Goal: Task Accomplishment & Management: Use online tool/utility

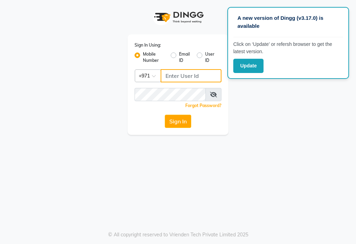
click at [175, 75] on input "Username" at bounding box center [191, 75] width 61 height 13
type input "553035780"
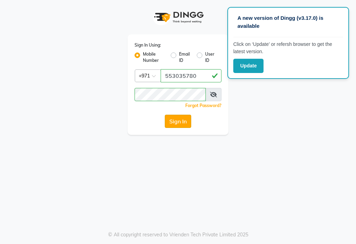
click at [175, 119] on button "Sign In" at bounding box center [178, 121] width 26 height 13
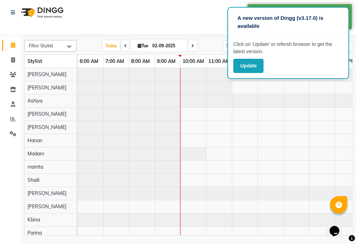
click at [239, 19] on p "A new version of Dingg (v3.17.0) is available" at bounding box center [287, 22] width 101 height 16
click at [307, 61] on div "Update" at bounding box center [288, 66] width 110 height 14
click at [7, 57] on span at bounding box center [13, 60] width 12 height 8
select select "service"
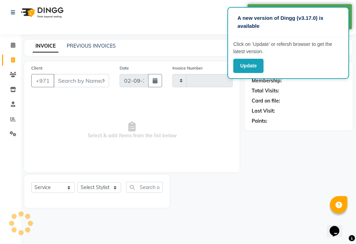
type input "3005"
select select "637"
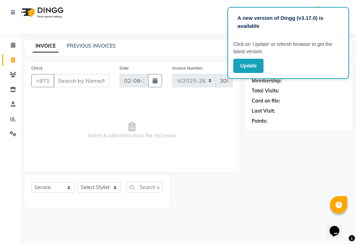
drag, startPoint x: 227, startPoint y: 26, endPoint x: 236, endPoint y: 29, distance: 8.8
click at [236, 29] on div "A new version of Dingg (v3.17.0) is available Click on ‘Update’ or refersh brow…" at bounding box center [288, 43] width 122 height 72
drag, startPoint x: 235, startPoint y: 10, endPoint x: 257, endPoint y: 17, distance: 22.8
click at [257, 17] on div "A new version of Dingg (v3.17.0) is available Click on ‘Update’ or refersh brow…" at bounding box center [288, 43] width 122 height 72
click at [191, 29] on div "Select Location × [US_STATE] Beauty Salon, [GEOGRAPHIC_DATA]" at bounding box center [178, 26] width 345 height 9
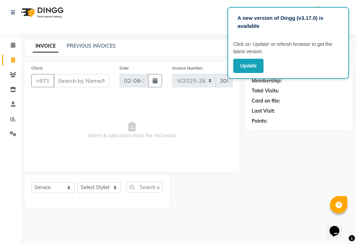
click at [188, 19] on nav "Select Location × [US_STATE] Beauty Salon, Ajman WhatsApp Status ✕ Status: Disc…" at bounding box center [178, 17] width 356 height 34
click at [69, 82] on input "Client" at bounding box center [82, 80] width 56 height 13
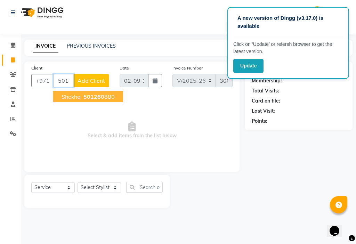
click at [92, 96] on span "501260" at bounding box center [93, 96] width 21 height 7
type input "501260880"
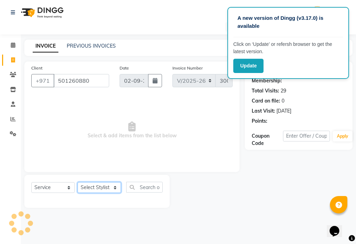
click at [103, 182] on select "Select Stylist [PERSON_NAME] [PERSON_NAME] Ashiya Cashier [PERSON_NAME] [PERSON…" at bounding box center [99, 187] width 43 height 11
select select "48085"
click at [78, 182] on select "Select Stylist [PERSON_NAME] [PERSON_NAME] Ashiya Cashier [PERSON_NAME] [PERSON…" at bounding box center [99, 187] width 43 height 11
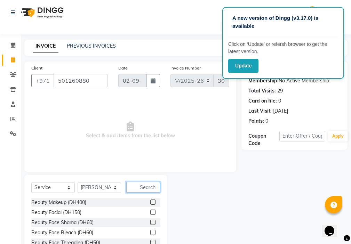
click at [152, 187] on input "text" at bounding box center [143, 187] width 34 height 11
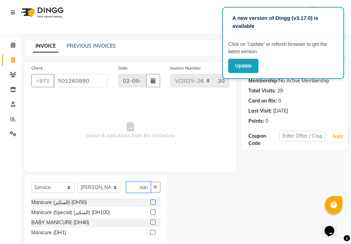
scroll to position [0, 3]
type input "mani"
click at [152, 201] on label at bounding box center [152, 202] width 5 height 5
click at [152, 201] on input "checkbox" at bounding box center [152, 202] width 5 height 5
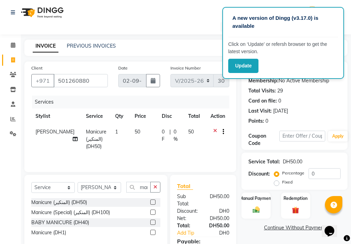
checkbox input "false"
click at [320, 175] on input "0" at bounding box center [324, 173] width 32 height 11
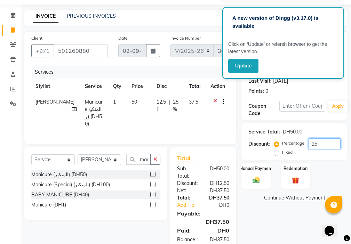
scroll to position [52, 0]
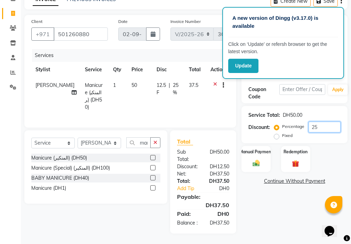
type input "25"
click at [253, 152] on div "Manual Payment" at bounding box center [256, 158] width 30 height 27
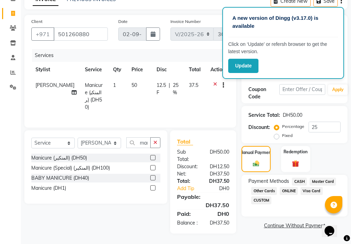
click at [308, 187] on span "Visa Card" at bounding box center [311, 191] width 22 height 8
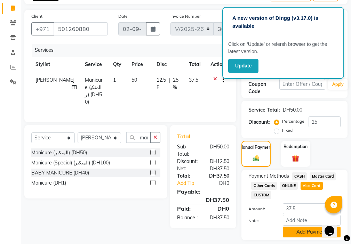
click at [295, 234] on button "Add Payment" at bounding box center [312, 232] width 58 height 11
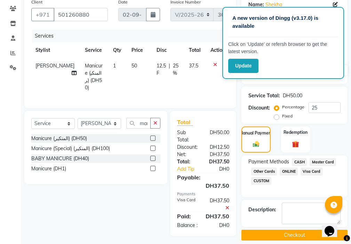
scroll to position [74, 0]
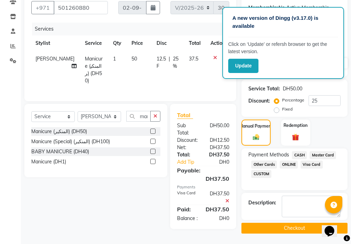
click at [289, 229] on button "Checkout" at bounding box center [294, 228] width 106 height 11
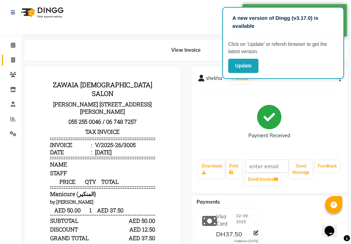
click at [6, 57] on link "Invoice" at bounding box center [10, 60] width 17 height 11
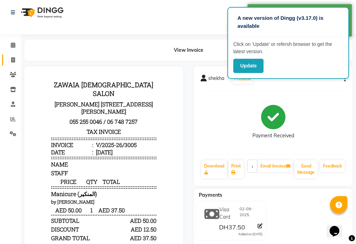
select select "service"
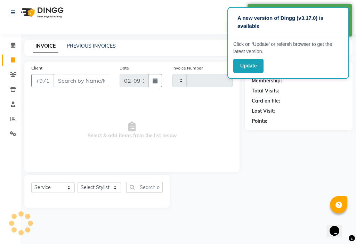
type input "3006"
select select "637"
click at [69, 81] on input "Client" at bounding box center [82, 80] width 56 height 13
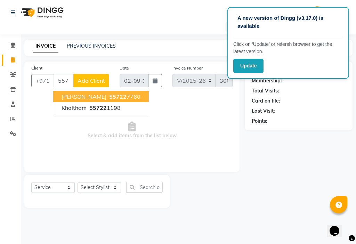
click at [108, 97] on ngb-highlight "55722 7760" at bounding box center [124, 96] width 33 height 7
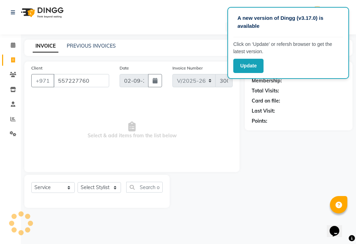
type input "557227760"
click at [97, 188] on select "Select Stylist [PERSON_NAME] [PERSON_NAME] Ashiya Cashier [PERSON_NAME] [PERSON…" at bounding box center [99, 187] width 43 height 11
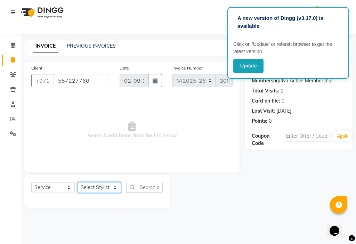
select select "68424"
click at [78, 182] on select "Select Stylist [PERSON_NAME] [PERSON_NAME] Ashiya Cashier [PERSON_NAME] [PERSON…" at bounding box center [99, 187] width 43 height 11
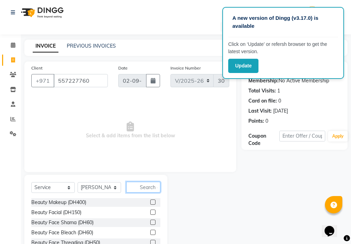
click at [144, 188] on input "text" at bounding box center [143, 187] width 34 height 11
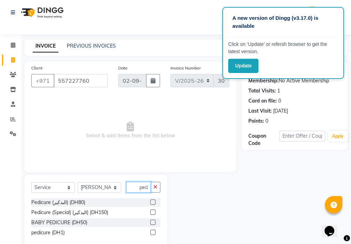
scroll to position [0, 1]
type input "pedi"
click at [152, 202] on label at bounding box center [152, 202] width 5 height 5
click at [152, 202] on input "checkbox" at bounding box center [152, 202] width 5 height 5
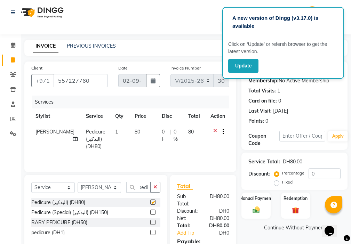
scroll to position [0, 0]
click at [88, 189] on select "Select Stylist [PERSON_NAME] [PERSON_NAME] Ashiya Cashier [PERSON_NAME] [PERSON…" at bounding box center [99, 187] width 43 height 11
checkbox input "false"
select select "48085"
click at [78, 182] on select "Select Stylist [PERSON_NAME] [PERSON_NAME] Ashiya Cashier [PERSON_NAME] [PERSON…" at bounding box center [99, 187] width 43 height 11
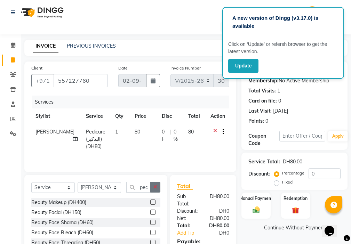
click at [157, 188] on icon "button" at bounding box center [155, 187] width 4 height 5
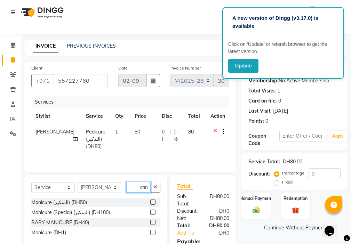
scroll to position [0, 3]
type input "mani"
click at [153, 202] on label at bounding box center [152, 202] width 5 height 5
click at [153, 202] on input "checkbox" at bounding box center [152, 202] width 5 height 5
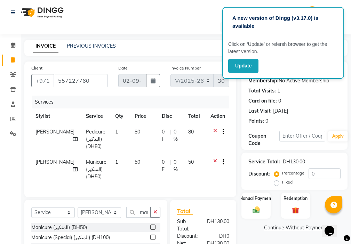
checkbox input "false"
click at [319, 174] on input "0" at bounding box center [324, 173] width 32 height 11
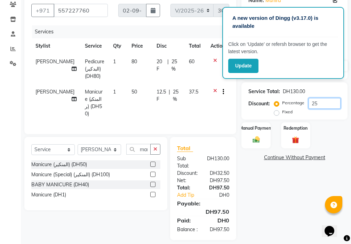
scroll to position [82, 0]
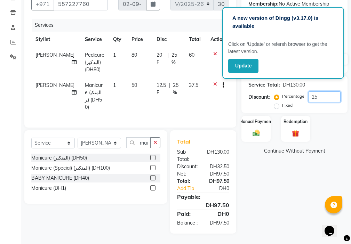
type input "25"
click at [251, 123] on div "Manual Payment" at bounding box center [256, 128] width 30 height 27
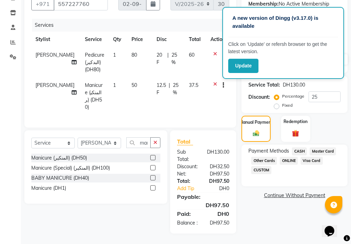
click at [309, 157] on span "Visa Card" at bounding box center [311, 161] width 22 height 8
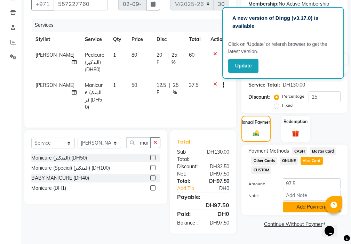
click at [300, 203] on button "Add Payment" at bounding box center [312, 207] width 58 height 11
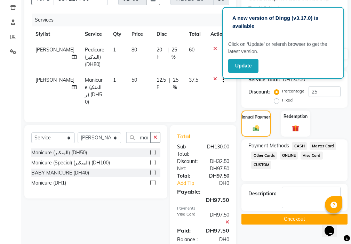
click at [291, 220] on button "Checkout" at bounding box center [294, 219] width 106 height 11
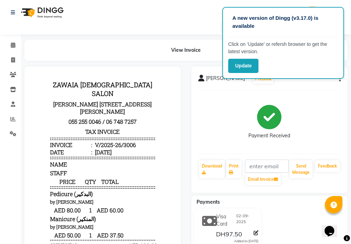
click at [314, 102] on div "Payment Received" at bounding box center [269, 122] width 143 height 52
click at [338, 80] on button "button" at bounding box center [338, 78] width 4 height 7
click at [316, 81] on div "Split Service Amount" at bounding box center [305, 79] width 48 height 9
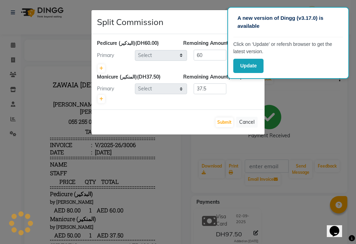
select select "68424"
select select "48085"
click at [100, 97] on icon at bounding box center [101, 99] width 4 height 4
type input "18.75"
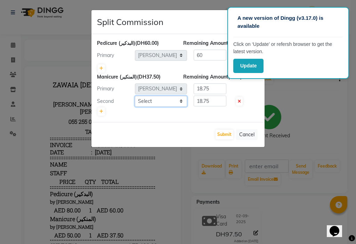
click at [155, 99] on select "Select [PERSON_NAME] [PERSON_NAME] Ashiya Cashier [PERSON_NAME] [PERSON_NAME] […" at bounding box center [161, 101] width 52 height 11
select select "68424"
click at [135, 96] on select "Select [PERSON_NAME] [PERSON_NAME] Ashiya Cashier [PERSON_NAME] [PERSON_NAME] […" at bounding box center [161, 101] width 52 height 11
click at [212, 89] on input "18.75" at bounding box center [210, 88] width 33 height 11
type input "1"
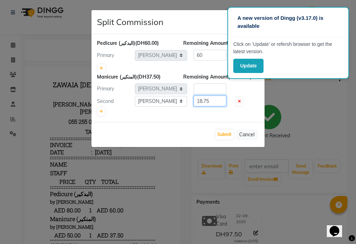
click at [212, 104] on input "18.75" at bounding box center [210, 101] width 33 height 11
type input "1"
type input "37.5"
click at [101, 70] on icon at bounding box center [101, 68] width 4 height 4
type input "30"
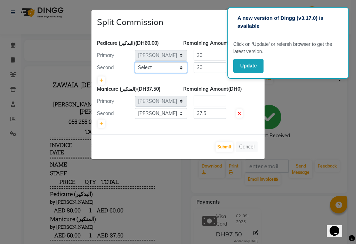
click at [154, 68] on select "Select [PERSON_NAME] [PERSON_NAME] Ashiya Cashier [PERSON_NAME] [PERSON_NAME] […" at bounding box center [161, 67] width 52 height 11
select select "48085"
click at [135, 62] on select "Select [PERSON_NAME] [PERSON_NAME] Ashiya Cashier [PERSON_NAME] [PERSON_NAME] […" at bounding box center [161, 67] width 52 height 11
click at [211, 54] on input "30" at bounding box center [210, 55] width 33 height 11
type input "3"
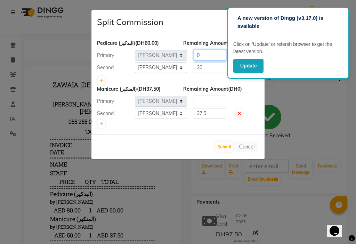
type input "0"
click at [213, 67] on input "30" at bounding box center [210, 67] width 33 height 11
type input "3"
type input "60"
click at [222, 146] on button "Submit" at bounding box center [225, 147] width 18 height 10
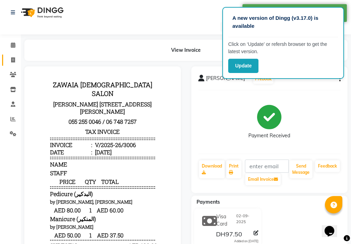
click at [13, 60] on icon at bounding box center [13, 59] width 4 height 5
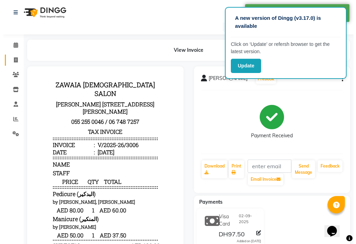
select select "service"
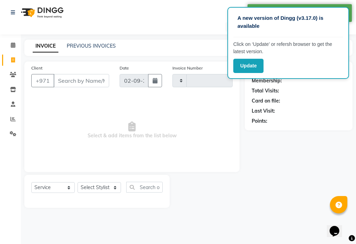
type input "3007"
select select "637"
click at [11, 119] on icon at bounding box center [12, 118] width 5 height 5
